Goal: Task Accomplishment & Management: Complete application form

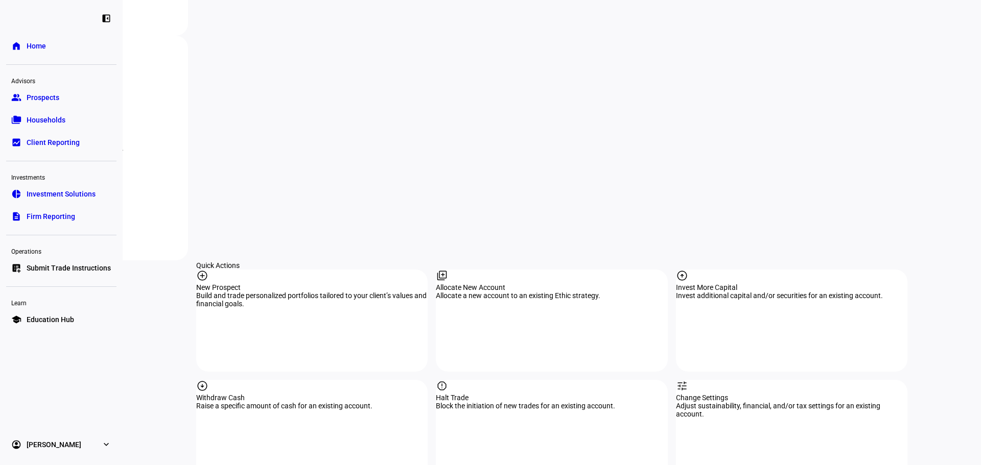
scroll to position [919, 0]
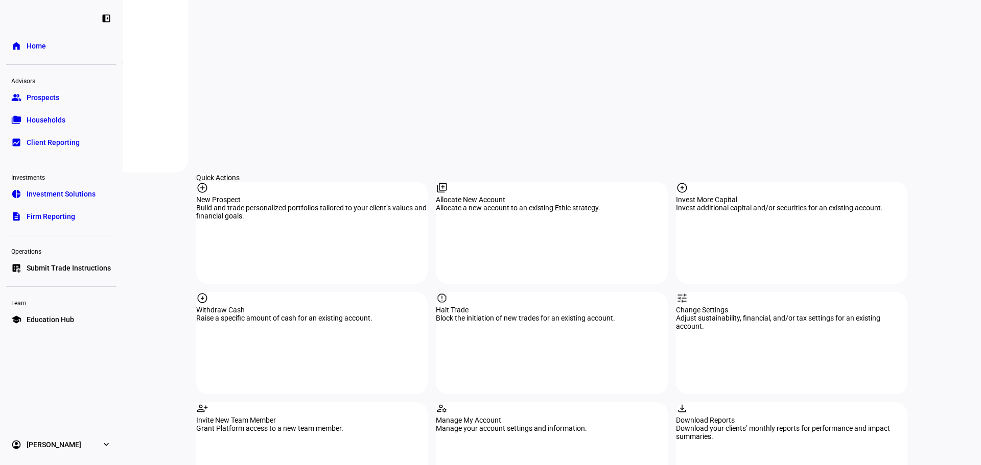
click at [70, 197] on span "Investment Solutions" at bounding box center [61, 194] width 69 height 10
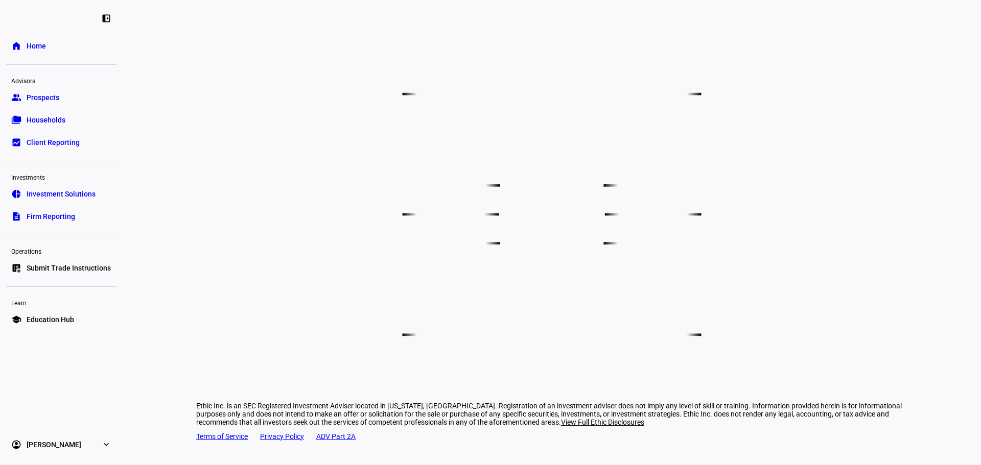
scroll to position [679, 0]
click at [68, 272] on span "Submit Trade Instructions" at bounding box center [69, 268] width 84 height 10
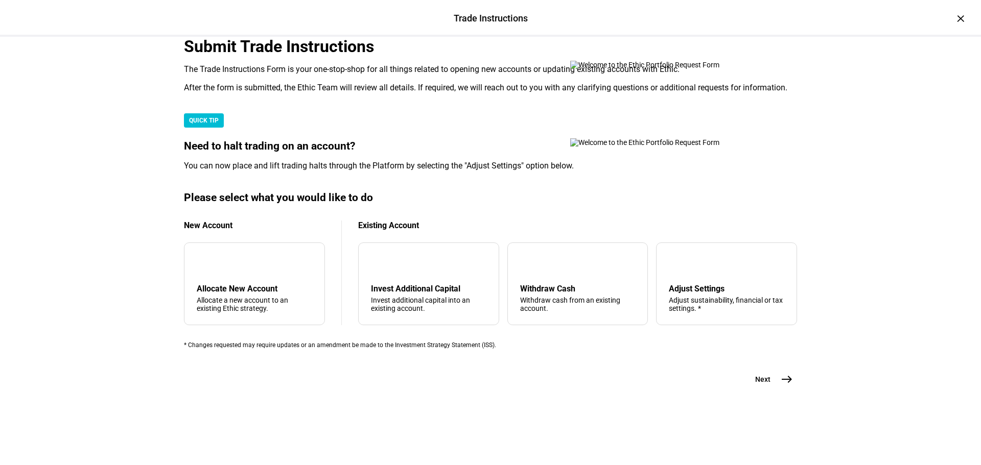
scroll to position [238, 0]
click at [284, 295] on div "Allocate New Account Allocate a new account to an existing Ethic strategy." at bounding box center [254, 298] width 115 height 29
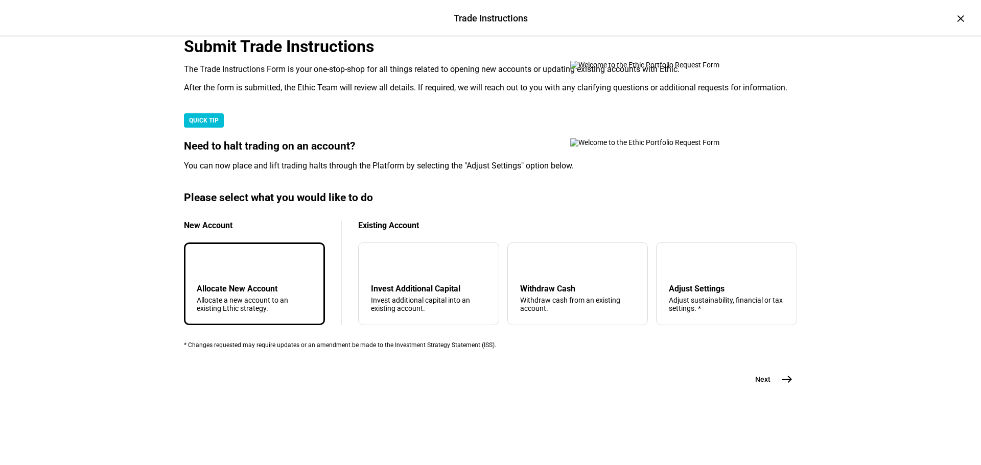
click at [211, 267] on mat-icon "add" at bounding box center [205, 263] width 12 height 12
click at [781, 386] on mat-icon "east" at bounding box center [786, 379] width 12 height 12
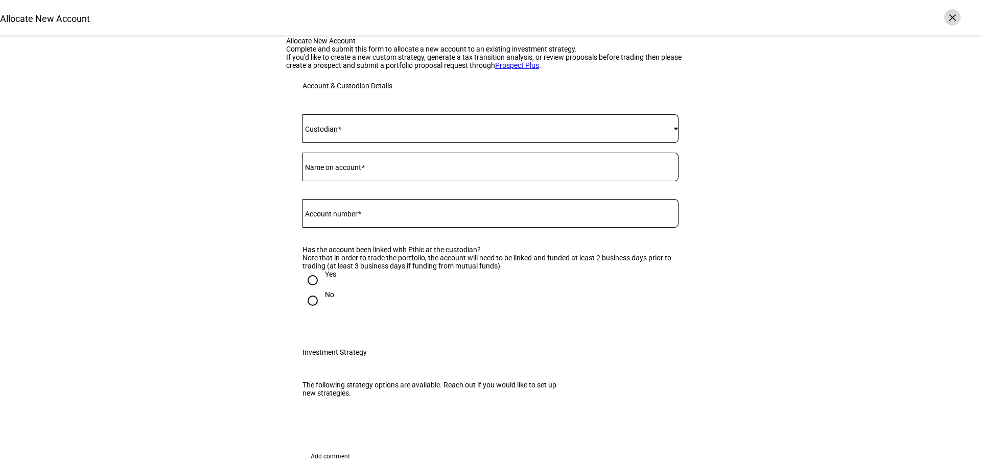
click at [954, 18] on div "×" at bounding box center [952, 17] width 16 height 16
